Goal: Register for event/course

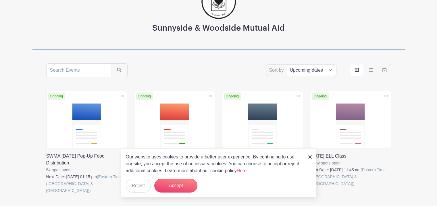
scroll to position [57, 0]
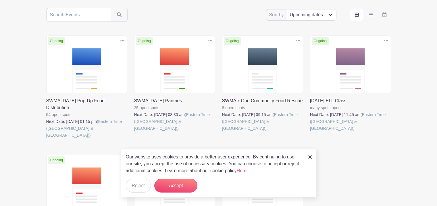
click at [46, 139] on link at bounding box center [46, 139] width 0 height 0
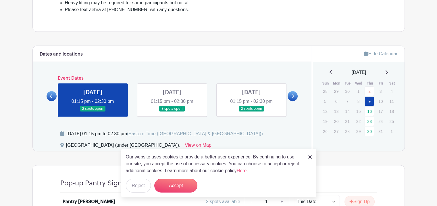
scroll to position [223, 0]
click at [183, 191] on button "Accept" at bounding box center [175, 186] width 43 height 14
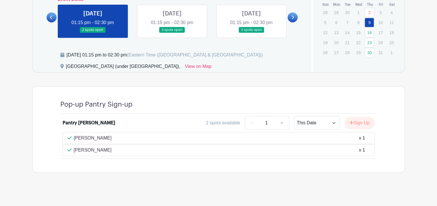
scroll to position [303, 0]
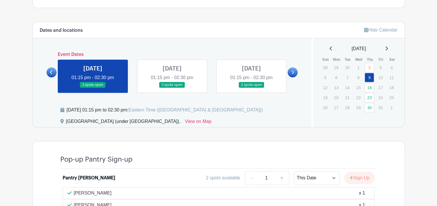
click at [172, 88] on link at bounding box center [172, 88] width 0 height 0
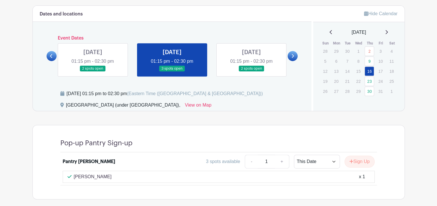
scroll to position [263, 0]
click at [354, 163] on button "Sign Up" at bounding box center [359, 162] width 30 height 12
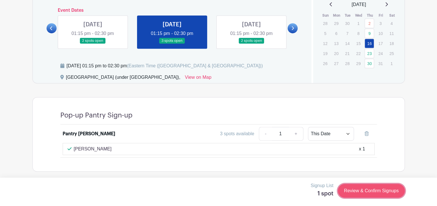
click at [357, 189] on link "Review & Confirm Signups" at bounding box center [371, 191] width 67 height 14
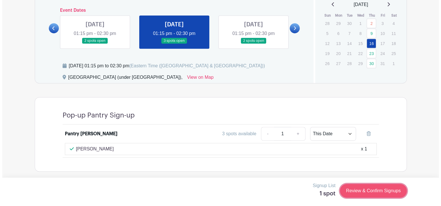
scroll to position [291, 0]
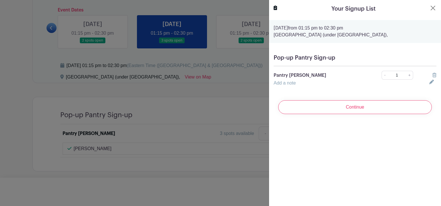
click at [429, 83] on icon at bounding box center [431, 82] width 5 height 5
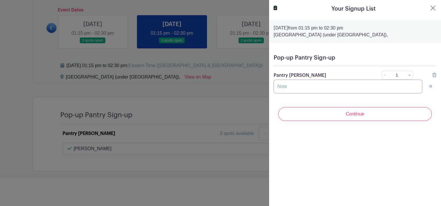
click at [359, 88] on input "text" at bounding box center [348, 87] width 149 height 14
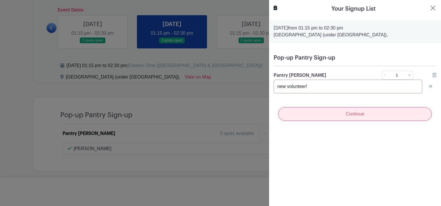
type input "new volunteer!"
click at [363, 114] on input "Continue" at bounding box center [355, 114] width 154 height 14
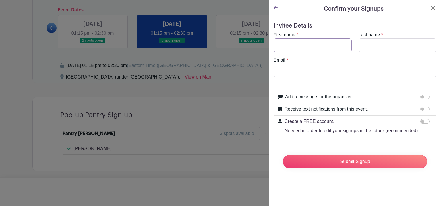
click at [311, 47] on input "First name" at bounding box center [313, 45] width 78 height 14
type input "Katie"
type input "Flanagan"
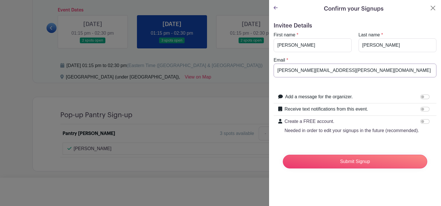
type input "katie.flanagan.books@gmail.com"
click at [279, 82] on form "Invitee Details First name * Katie Last name * Flanagan Email * katie.flanagan.…" at bounding box center [355, 97] width 163 height 151
click at [421, 121] on input "Create a FREE account. Needed in order to edit your signups in the future (reco…" at bounding box center [424, 121] width 9 height 5
checkbox input "true"
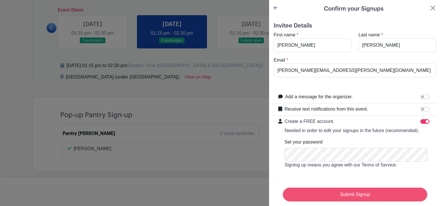
click at [325, 191] on input "Submit Signup" at bounding box center [355, 195] width 144 height 14
